Goal: Navigation & Orientation: Find specific page/section

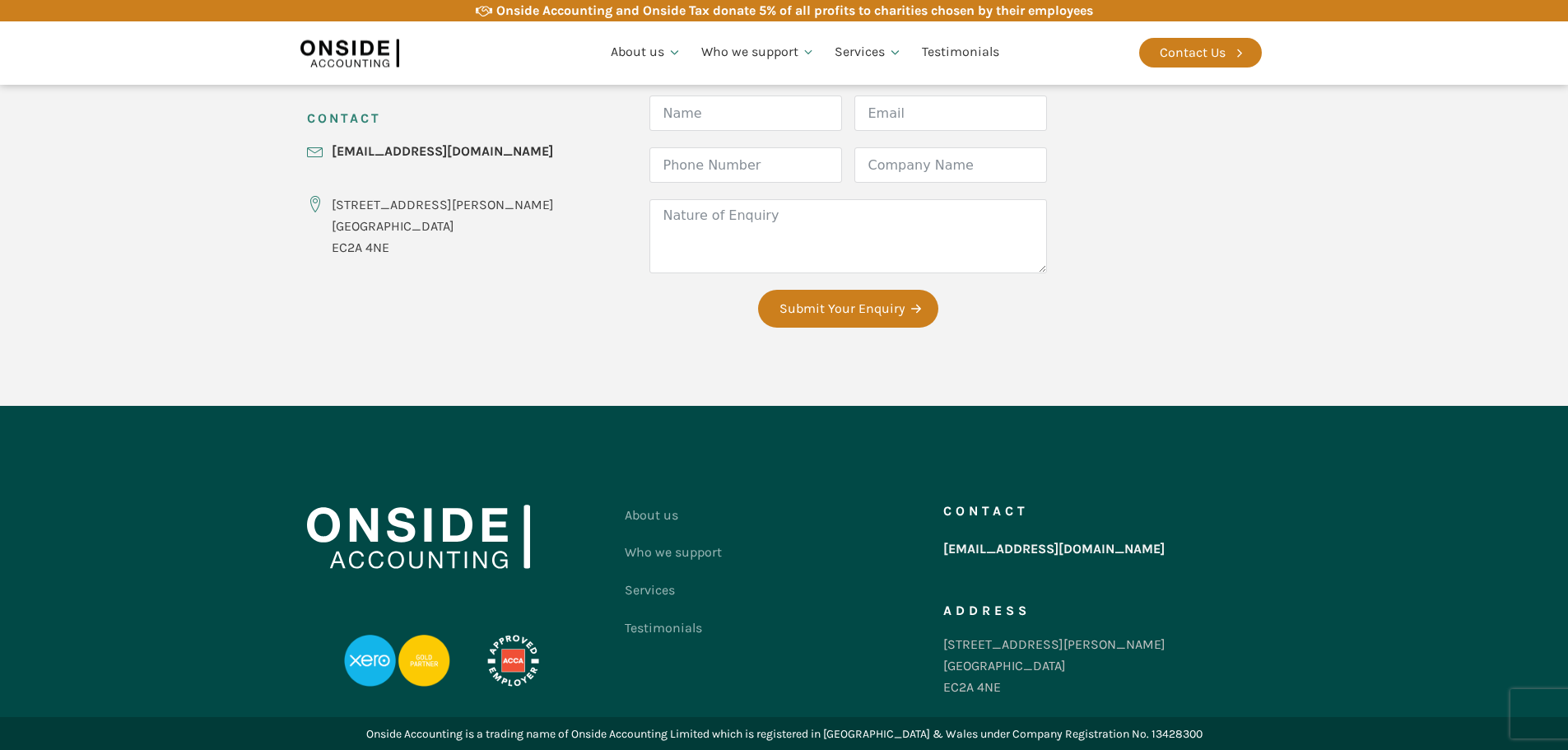
scroll to position [682, 0]
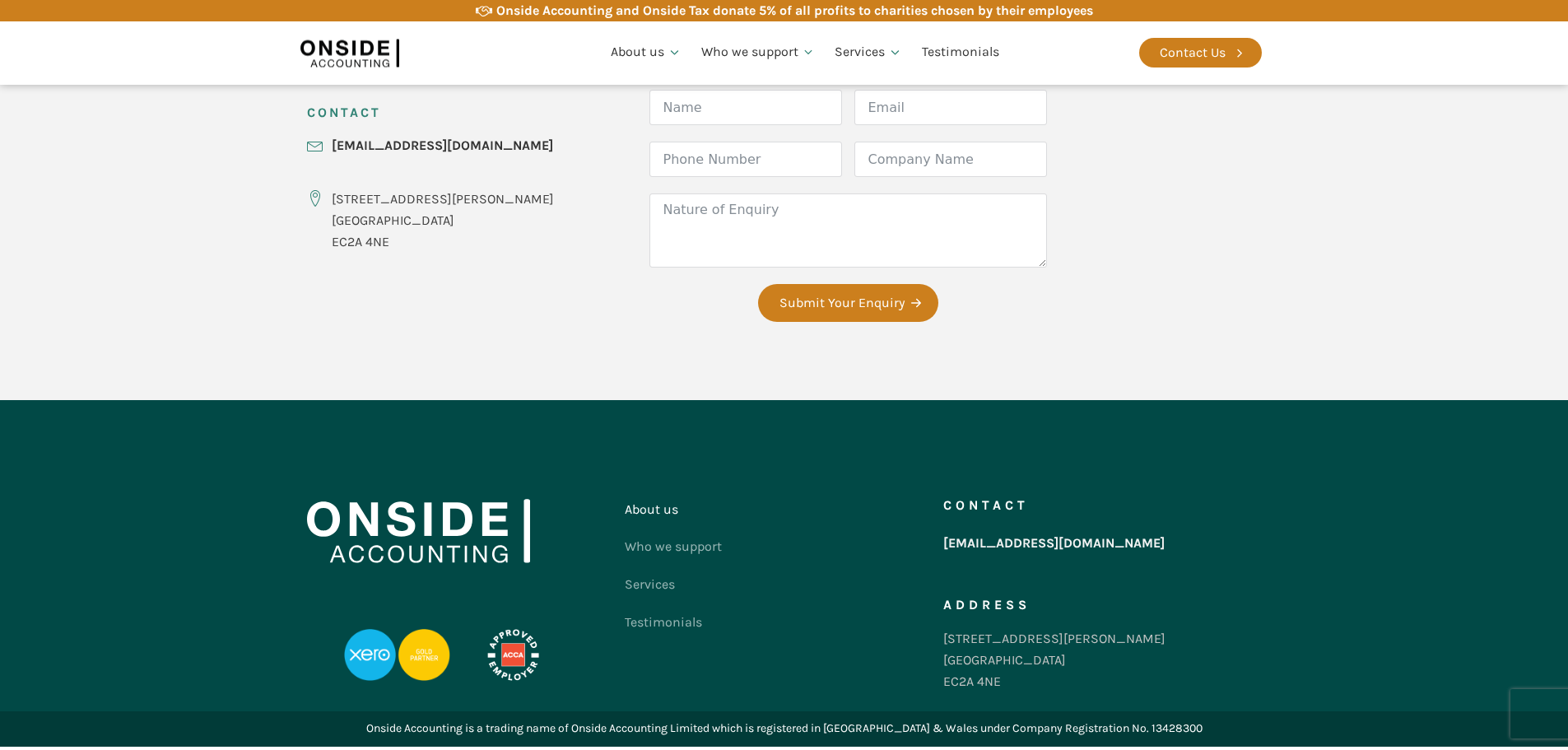
click at [651, 517] on link "About us" at bounding box center [673, 509] width 97 height 38
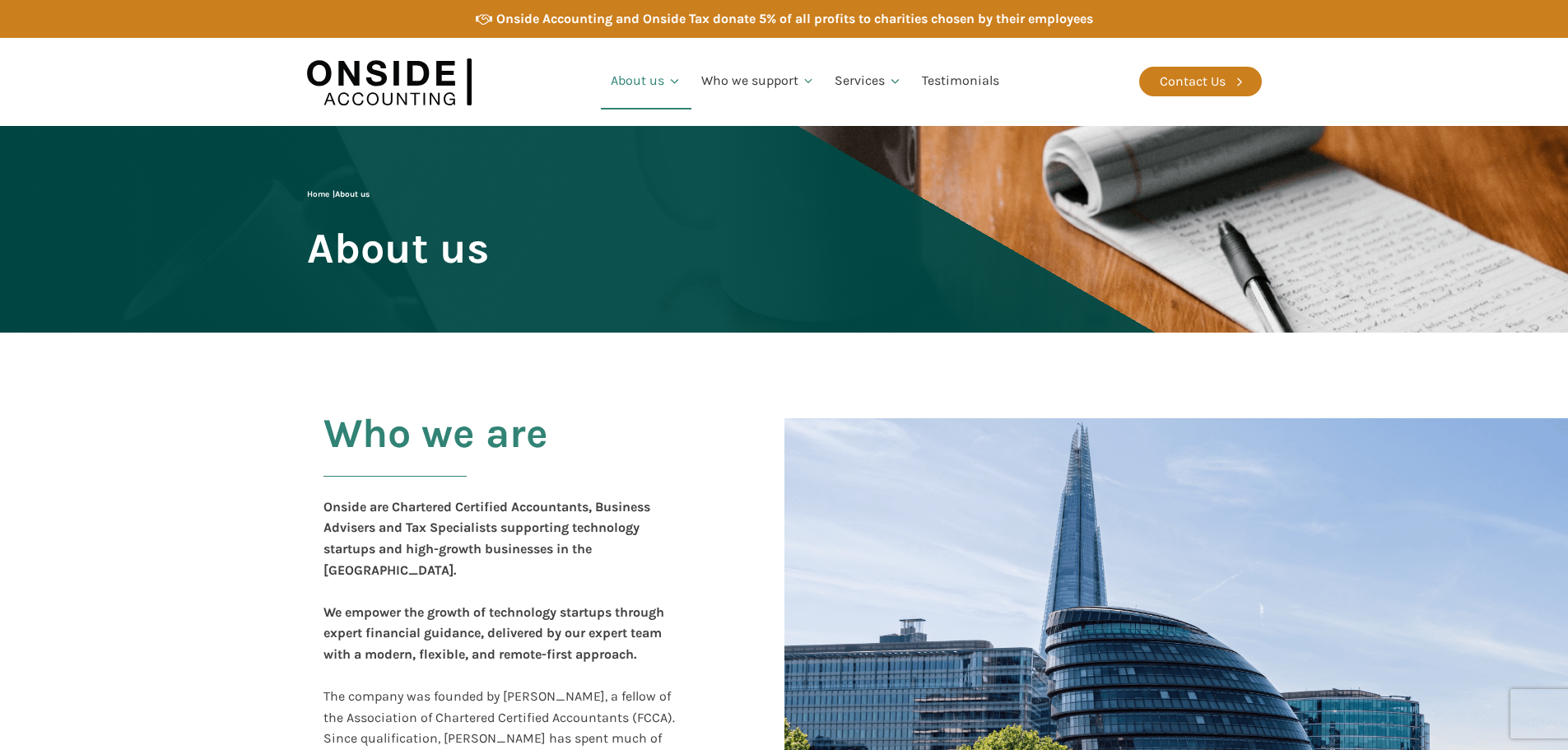
click at [406, 73] on img at bounding box center [389, 82] width 164 height 63
